Goal: Task Accomplishment & Management: Manage account settings

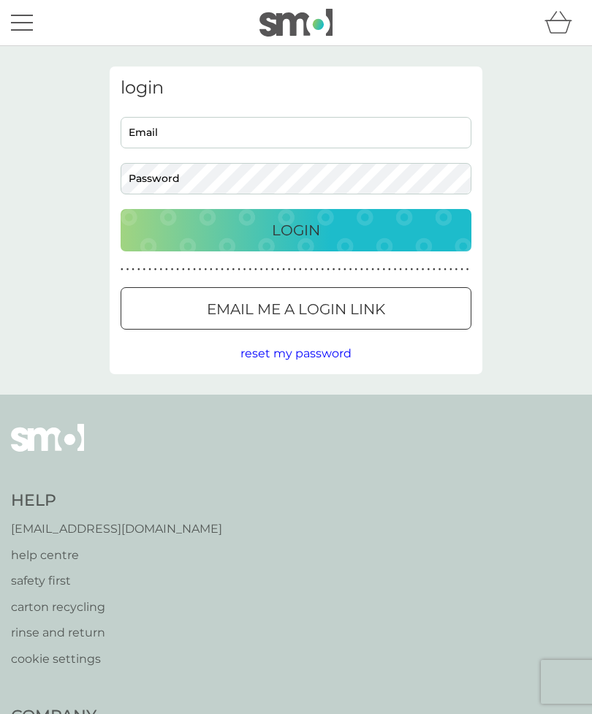
click at [336, 137] on input "Email" at bounding box center [296, 132] width 351 height 31
type input "[EMAIL_ADDRESS][DOMAIN_NAME]"
click at [296, 230] on button "Login" at bounding box center [296, 230] width 351 height 42
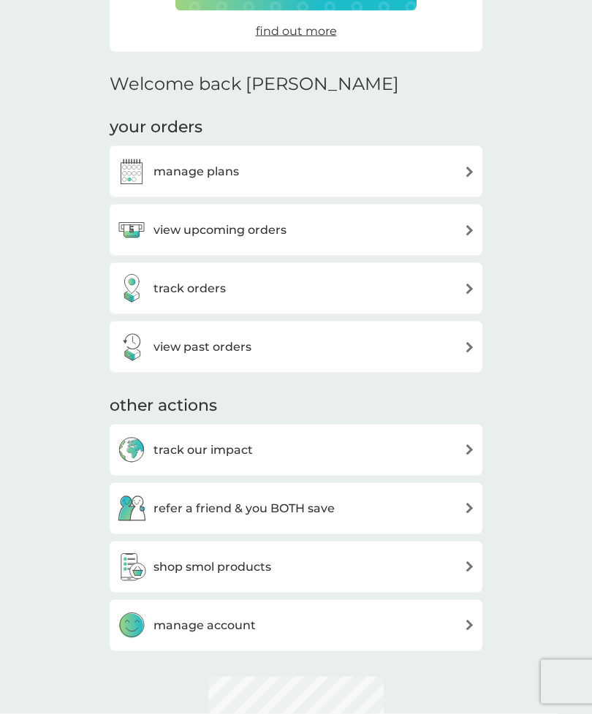
scroll to position [297, 0]
click at [467, 172] on img at bounding box center [469, 171] width 11 height 11
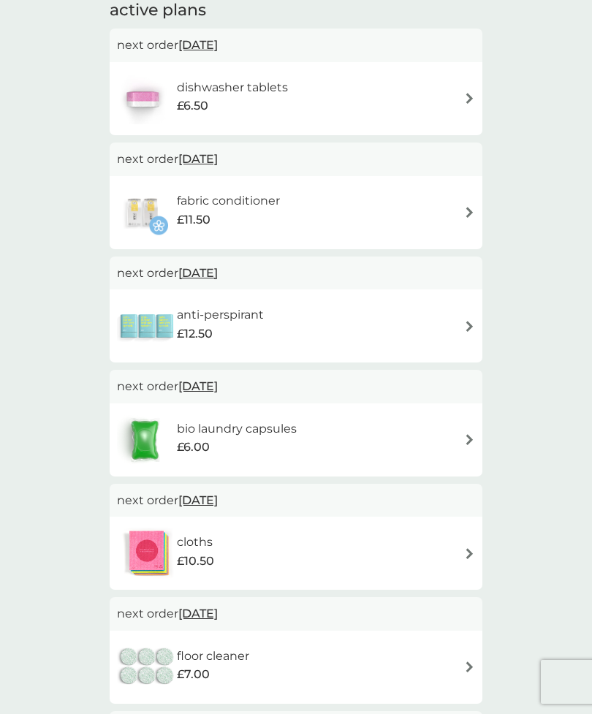
scroll to position [261, 0]
